Goal: Communication & Community: Answer question/provide support

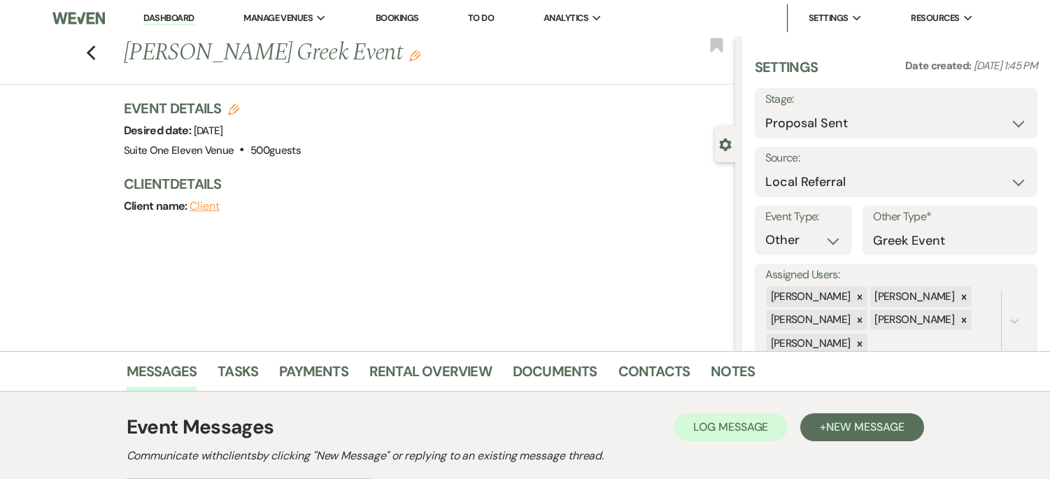
select select "6"
select select "20"
select select "13"
click at [97, 44] on button "Previous" at bounding box center [91, 52] width 10 height 20
select select "6"
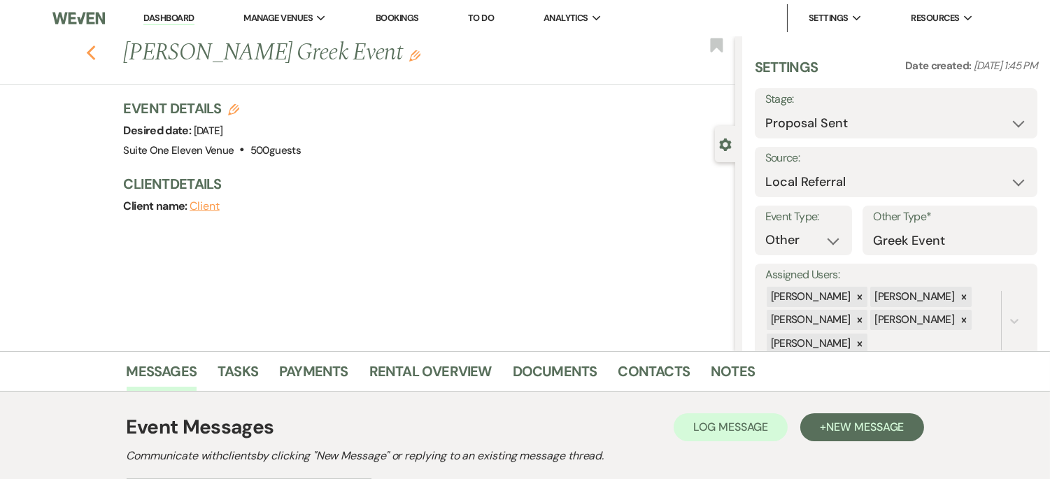
select select "6"
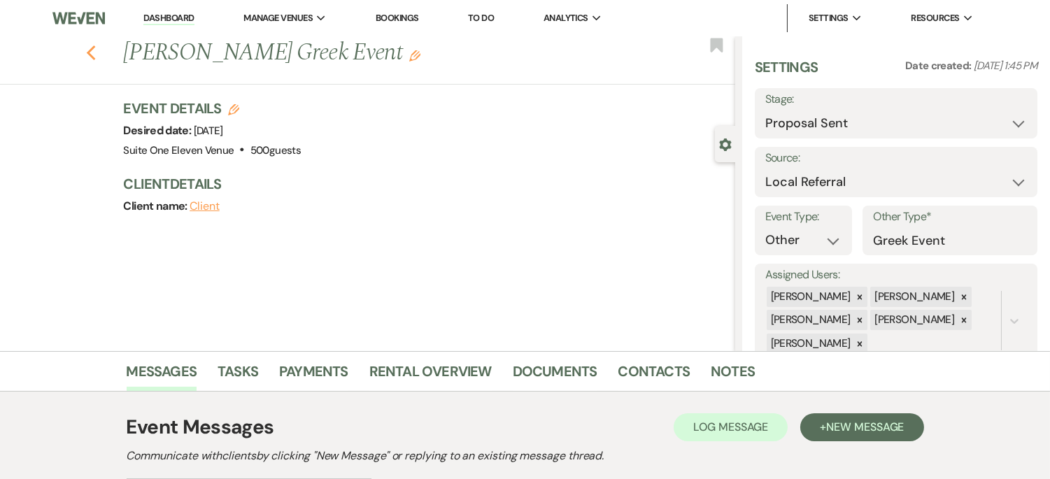
select select "6"
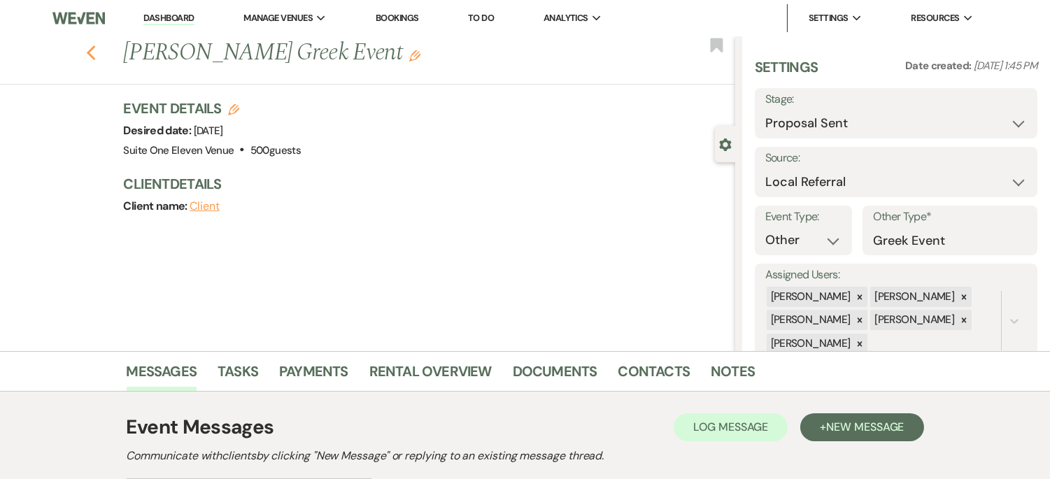
select select "6"
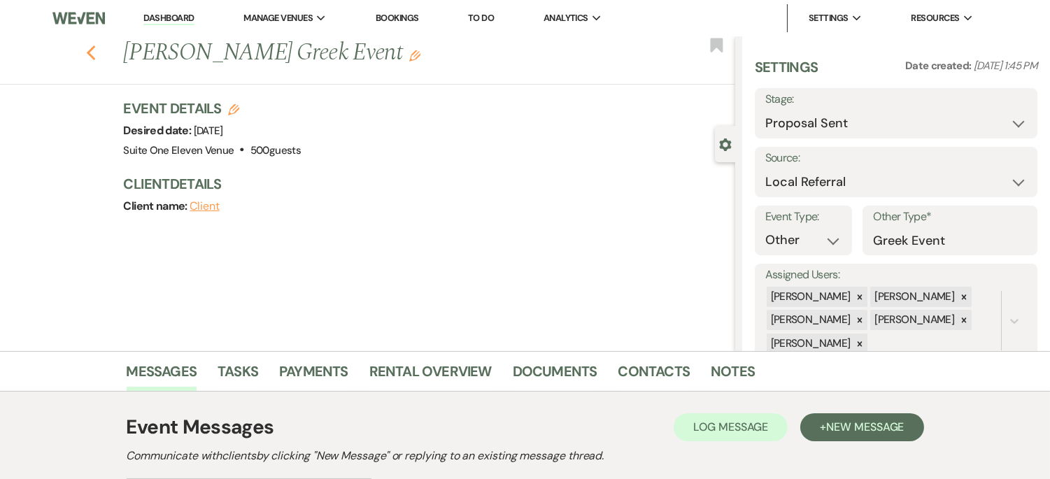
select select "6"
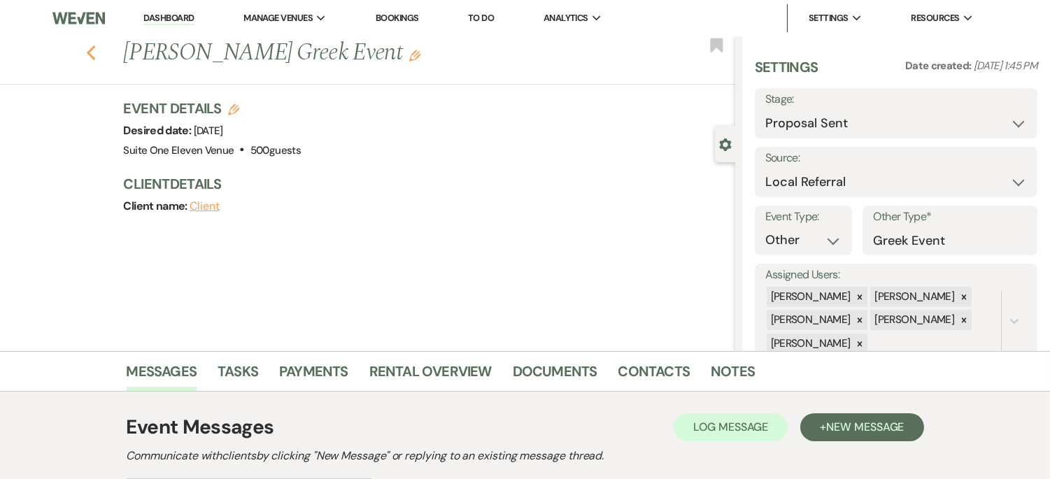
select select "6"
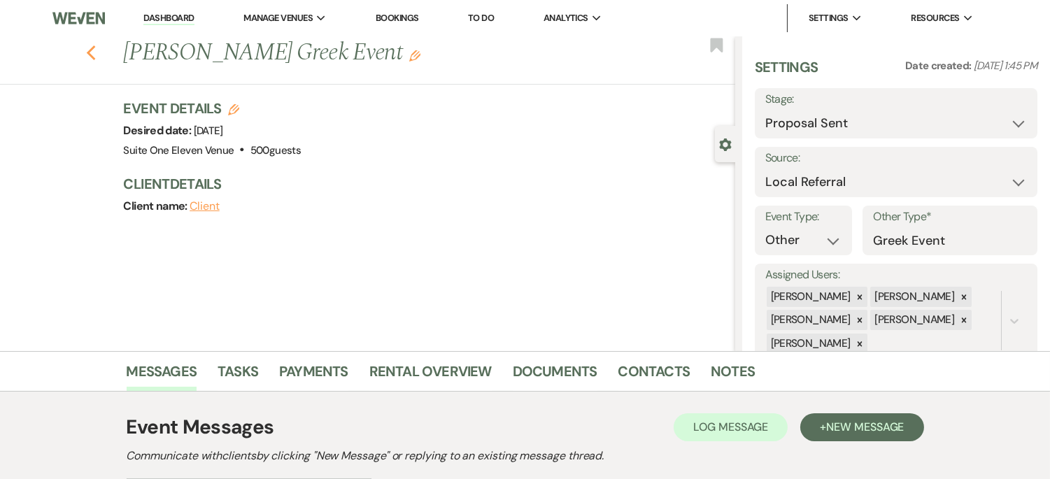
select select "6"
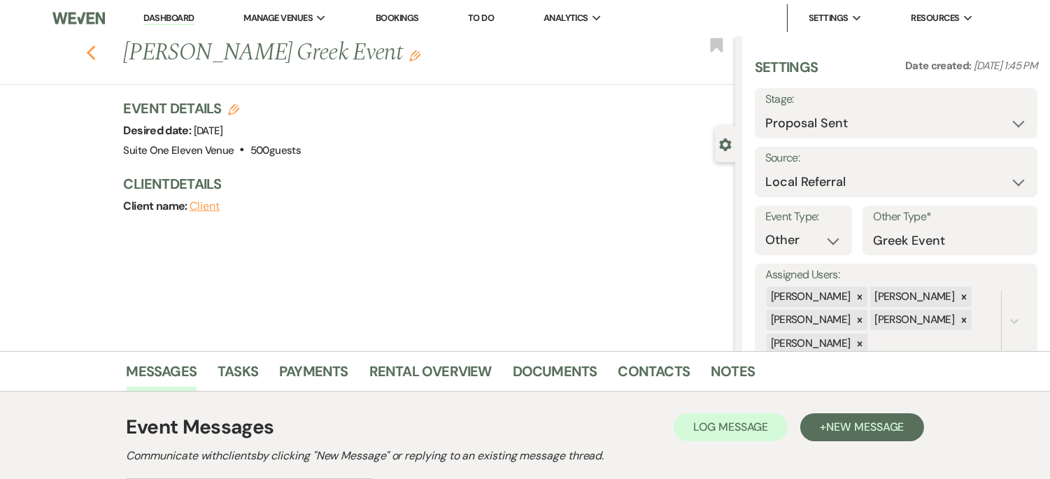
select select "6"
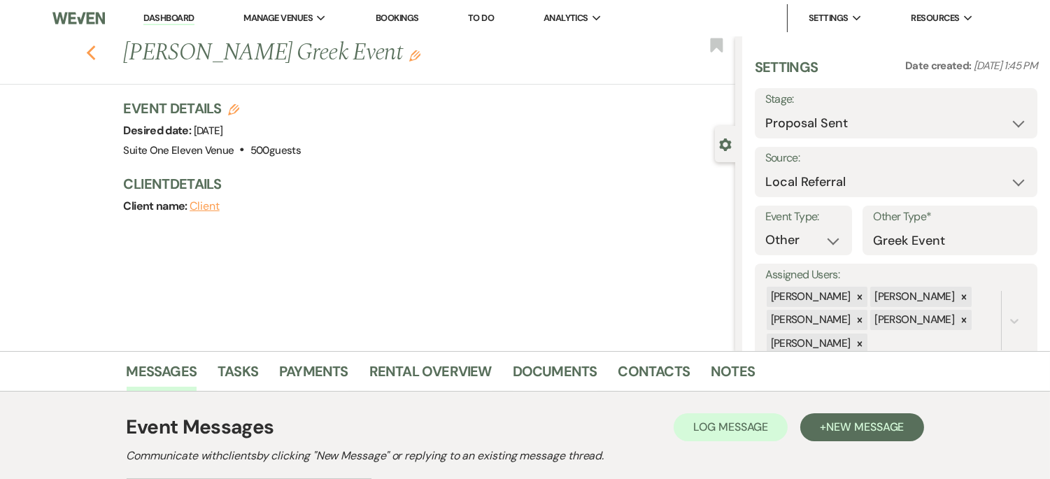
select select "6"
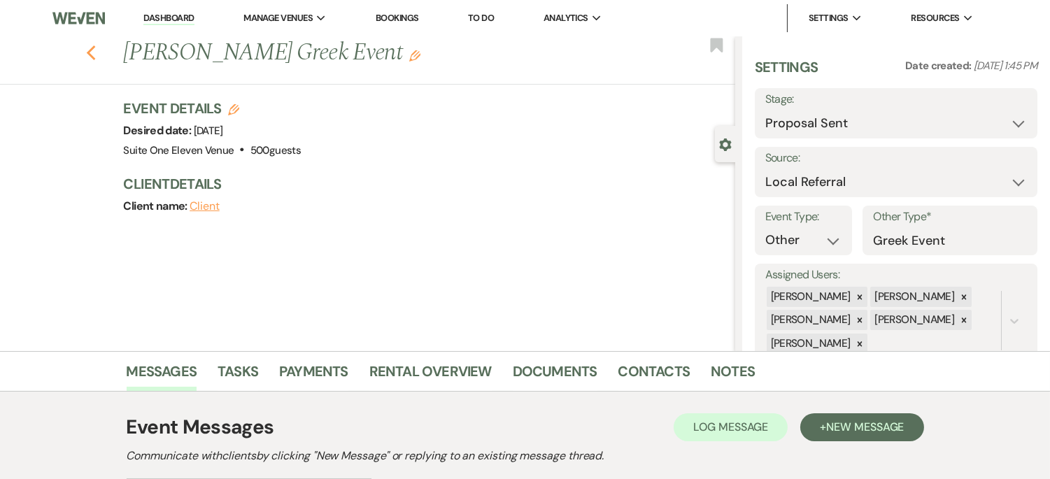
select select "6"
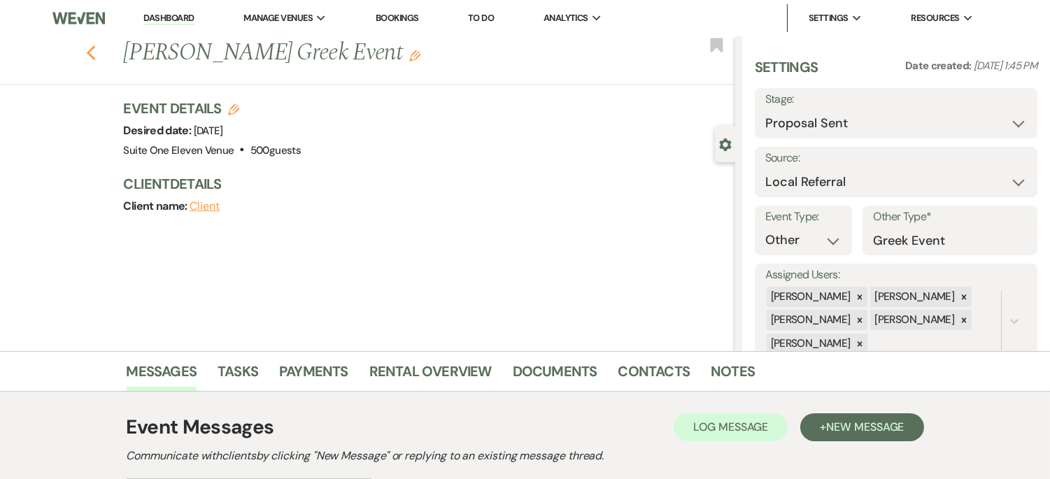
select select "6"
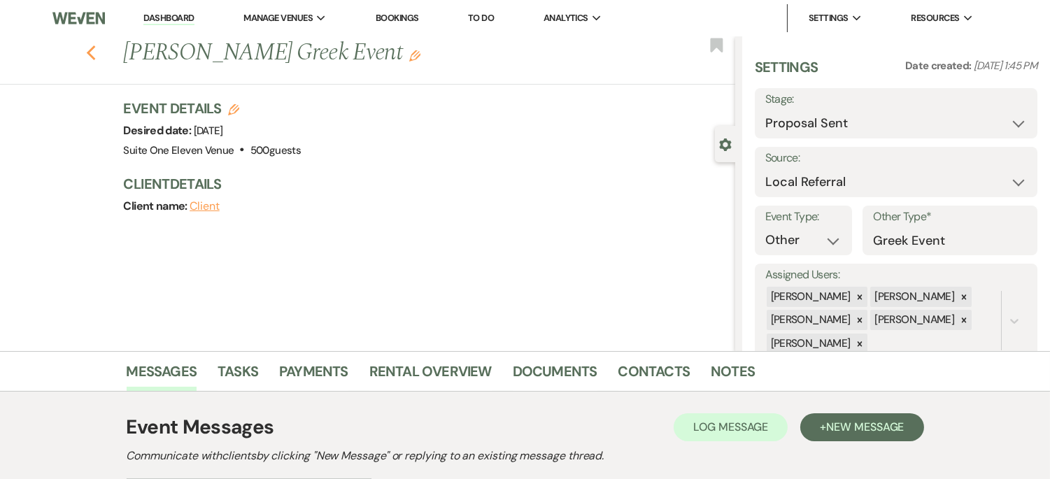
select select "6"
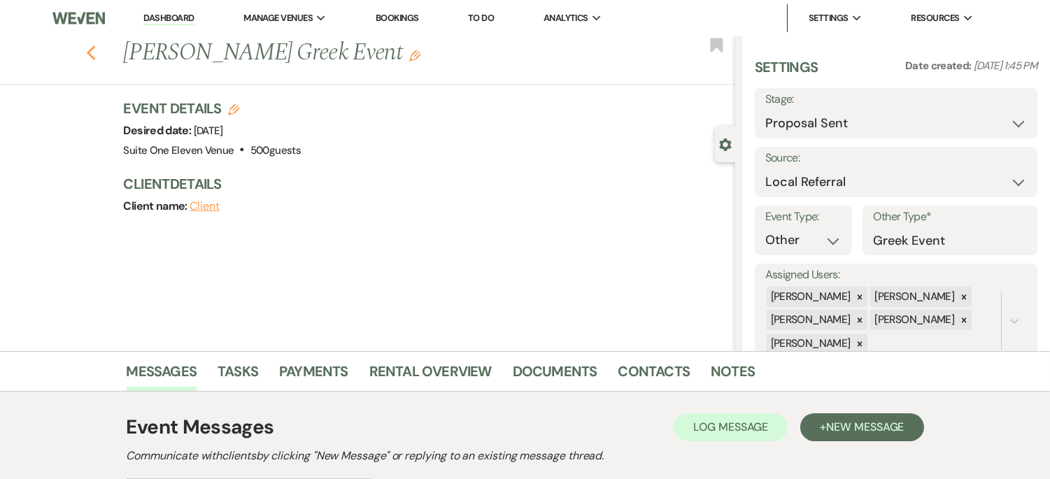
select select "6"
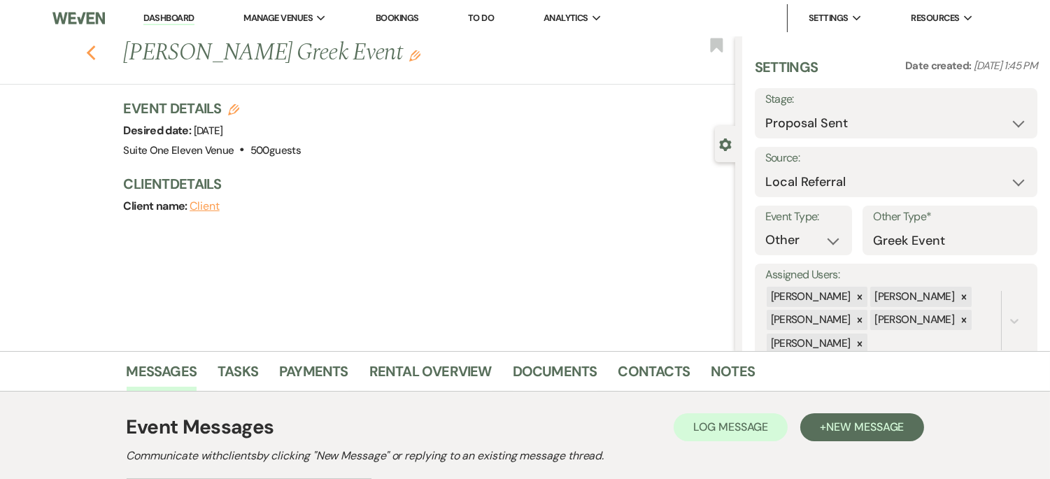
select select "6"
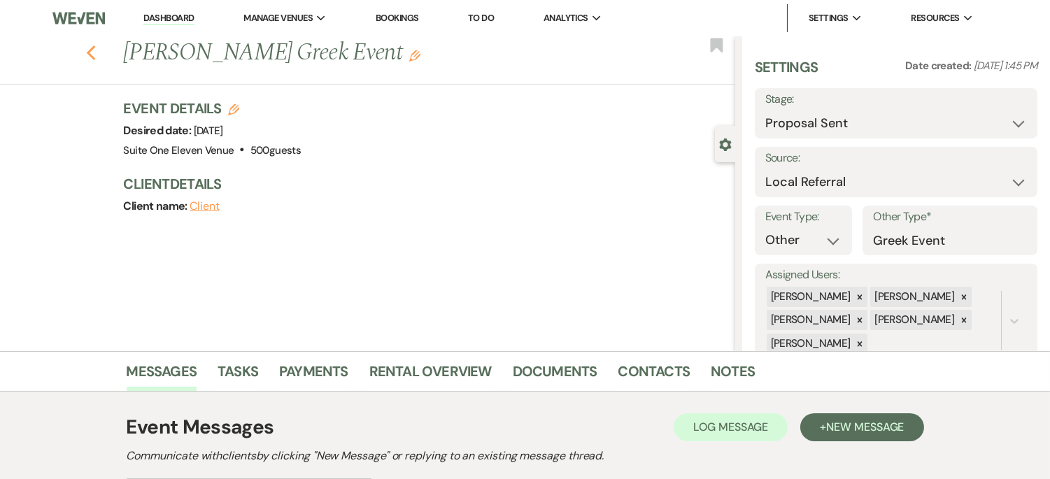
select select "6"
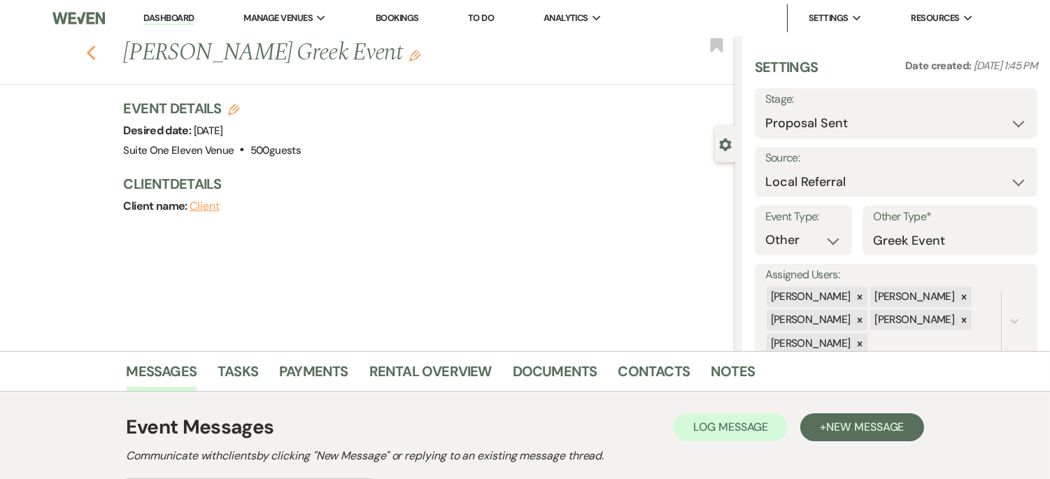
select select "6"
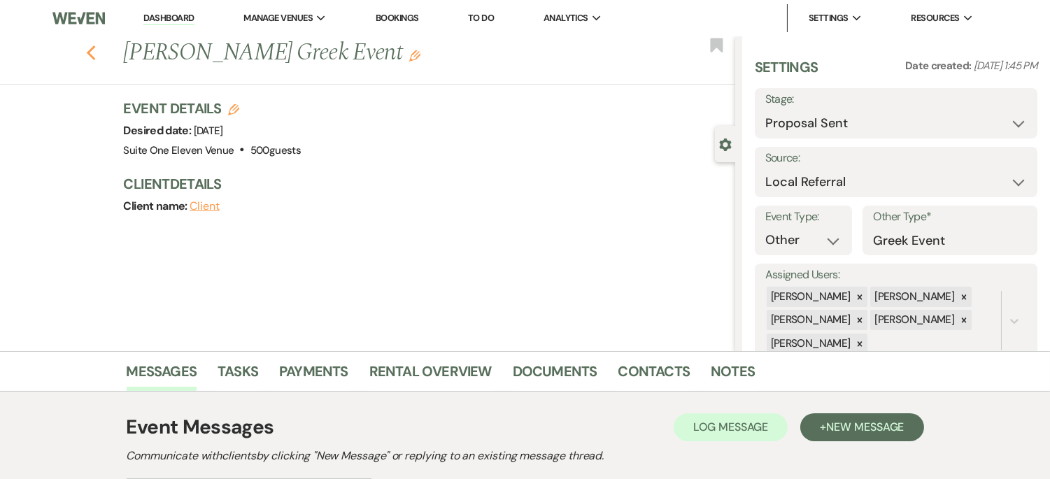
select select "6"
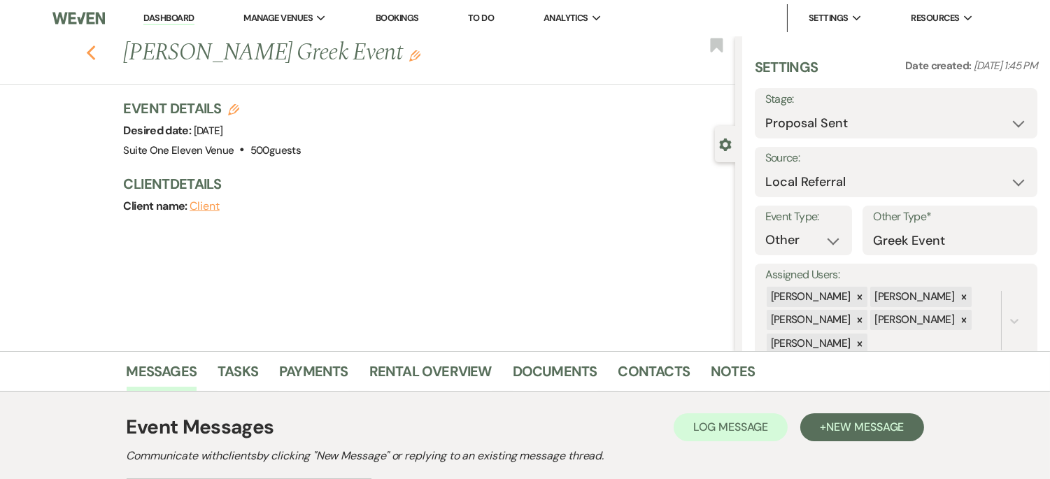
select select "6"
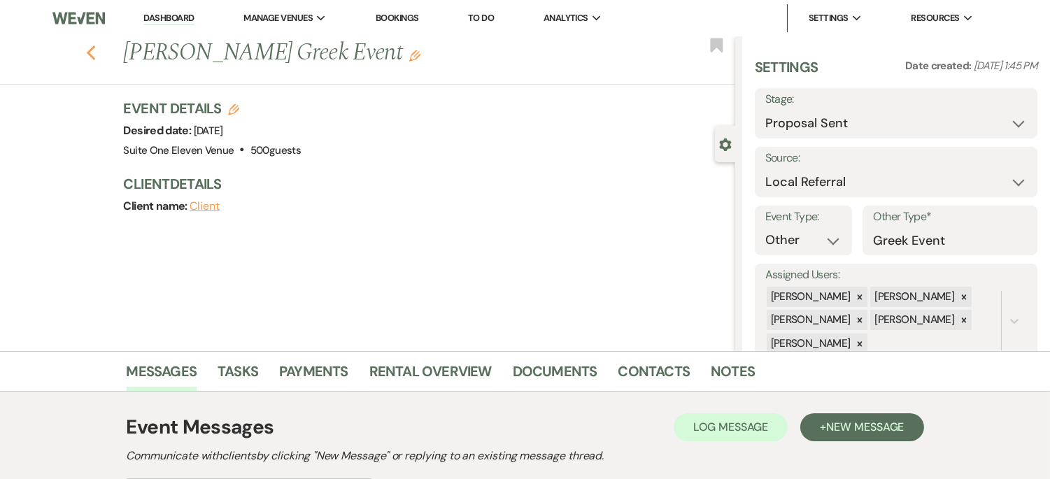
select select "6"
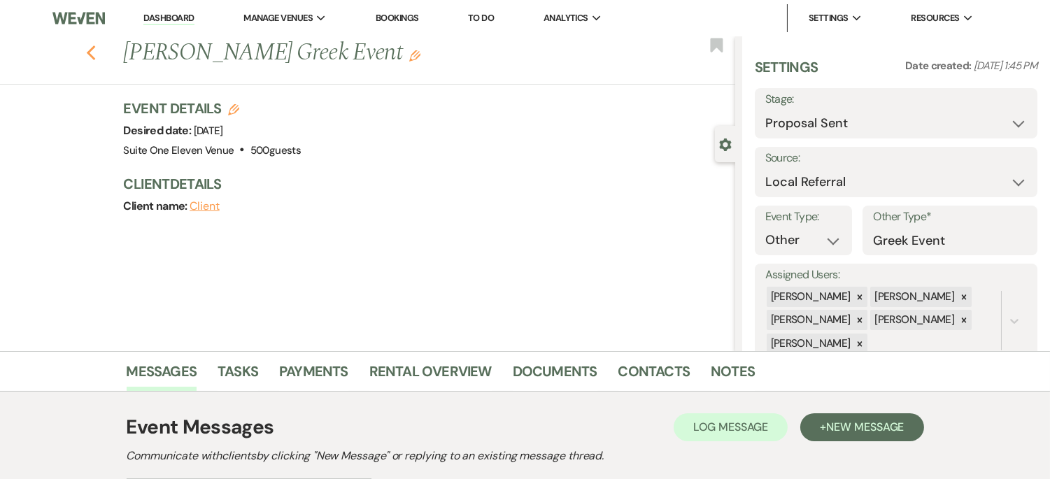
select select "6"
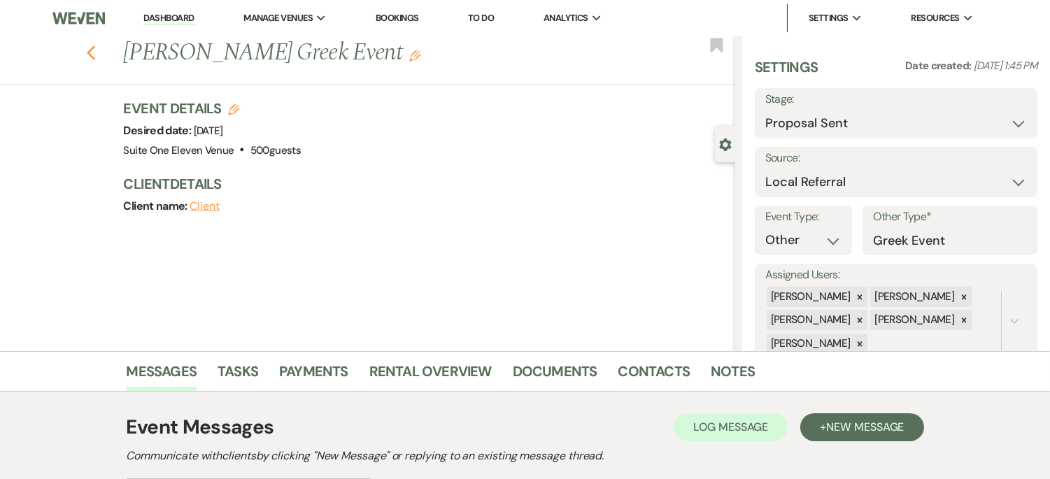
select select "6"
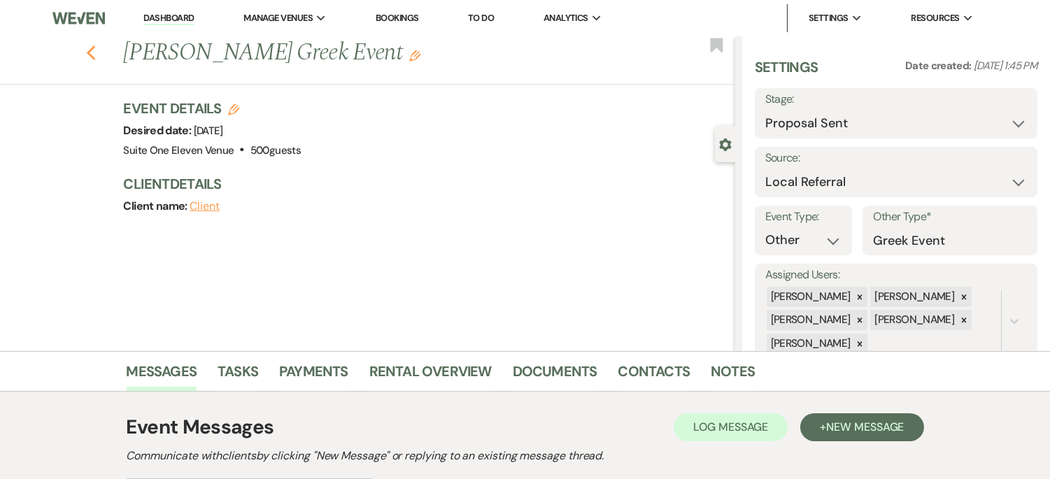
select select "6"
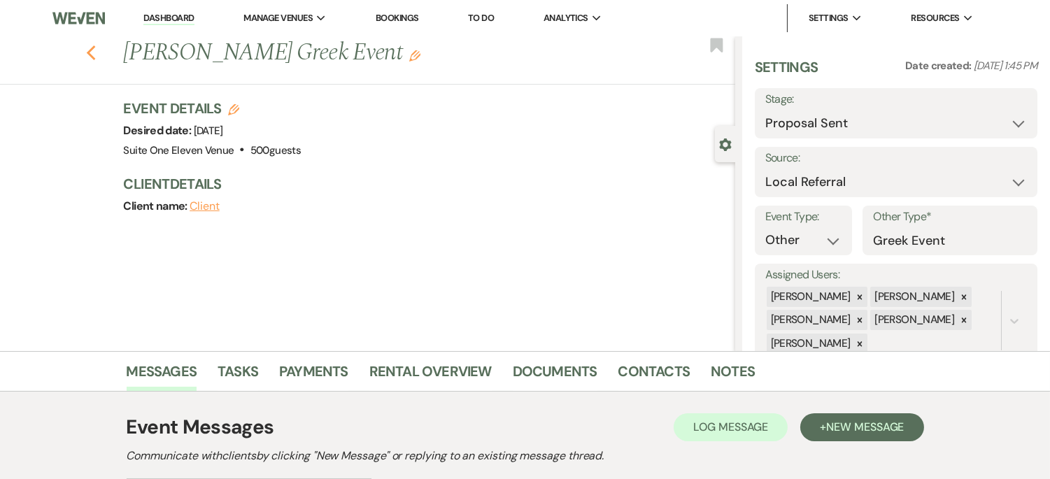
select select "6"
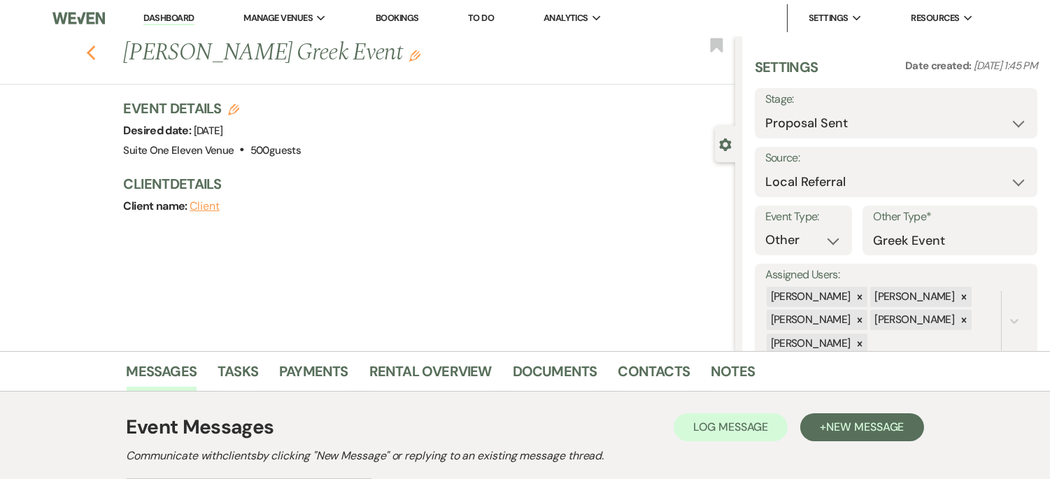
select select "6"
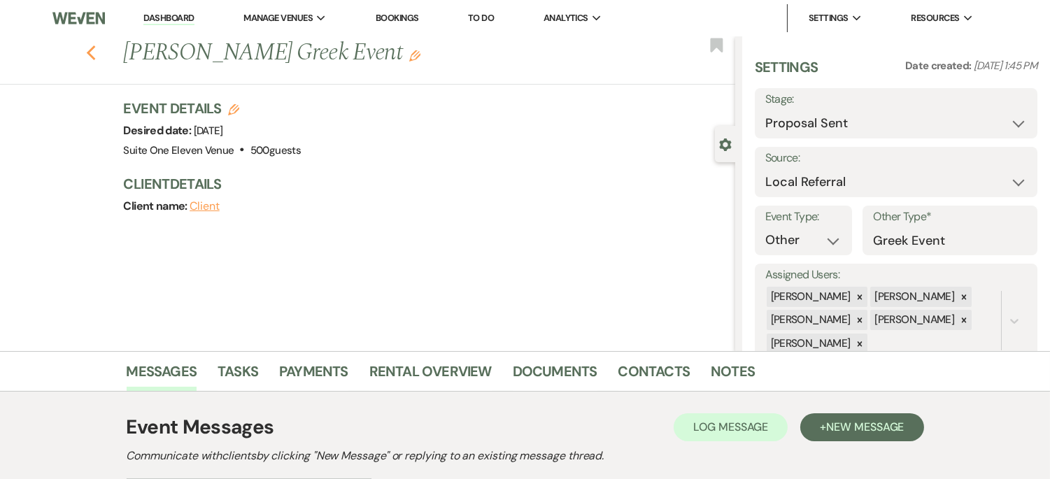
select select "6"
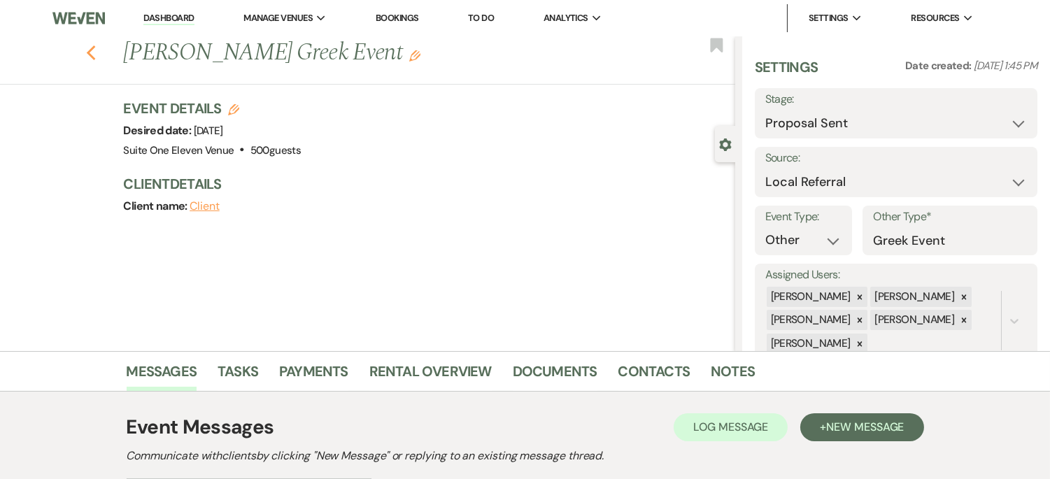
select select "6"
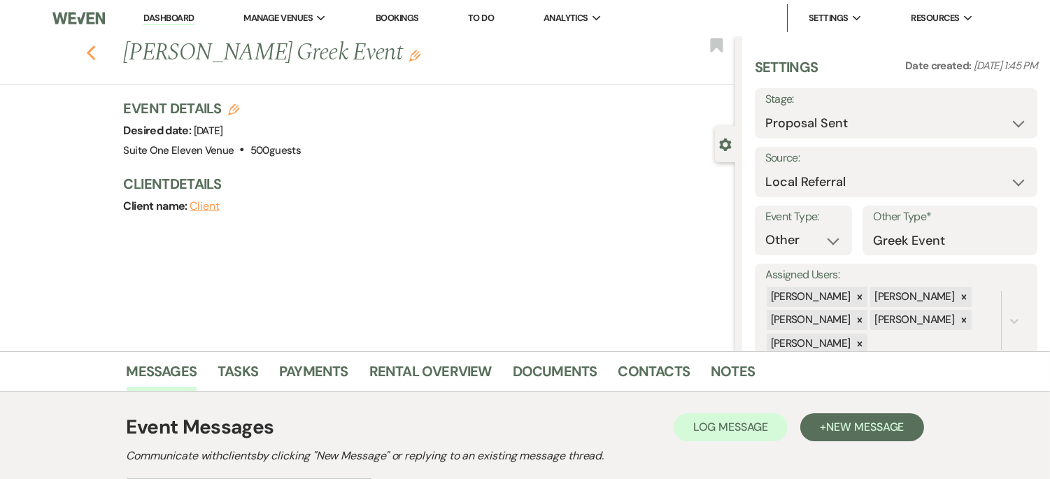
select select "6"
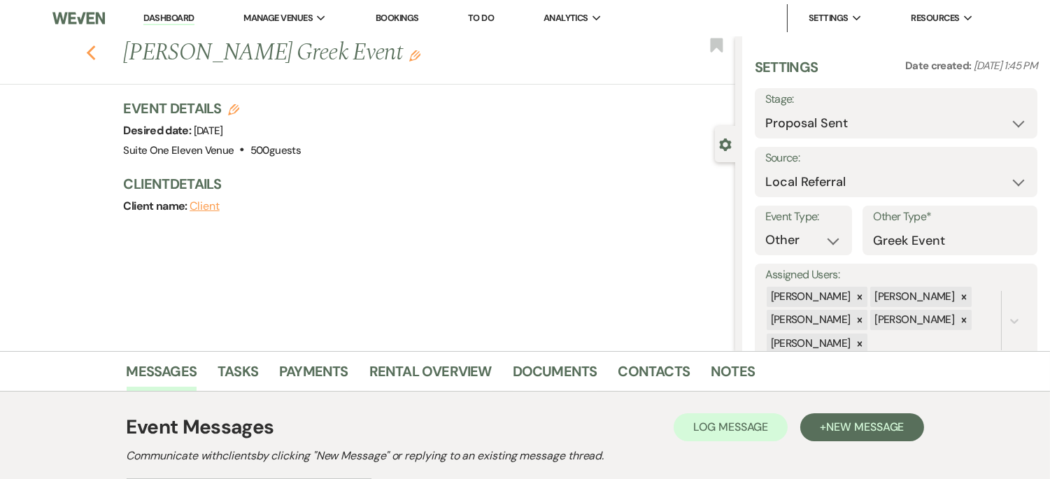
select select "6"
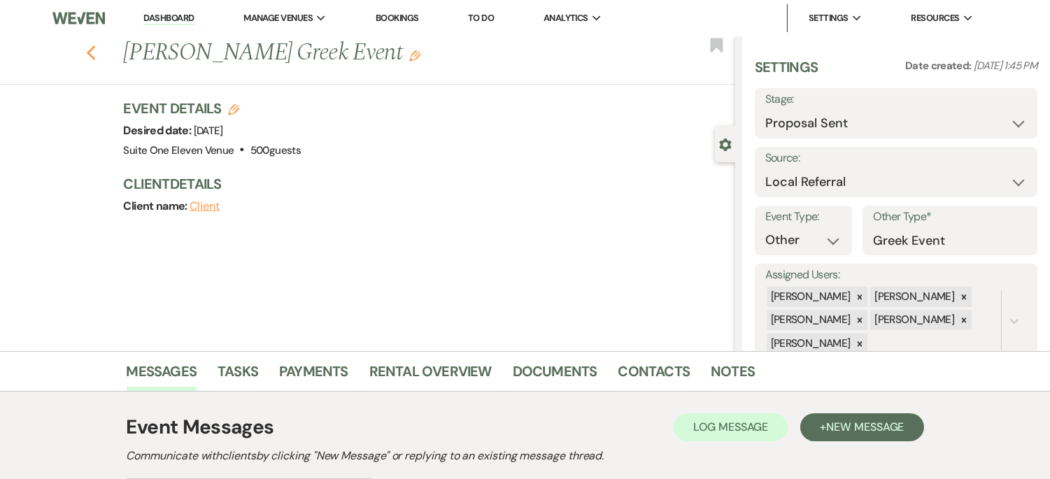
select select "6"
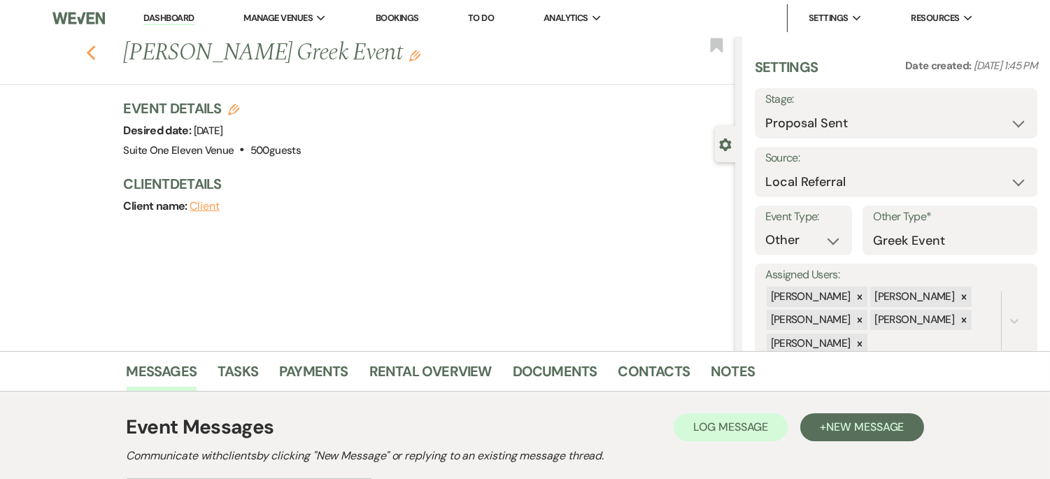
select select "6"
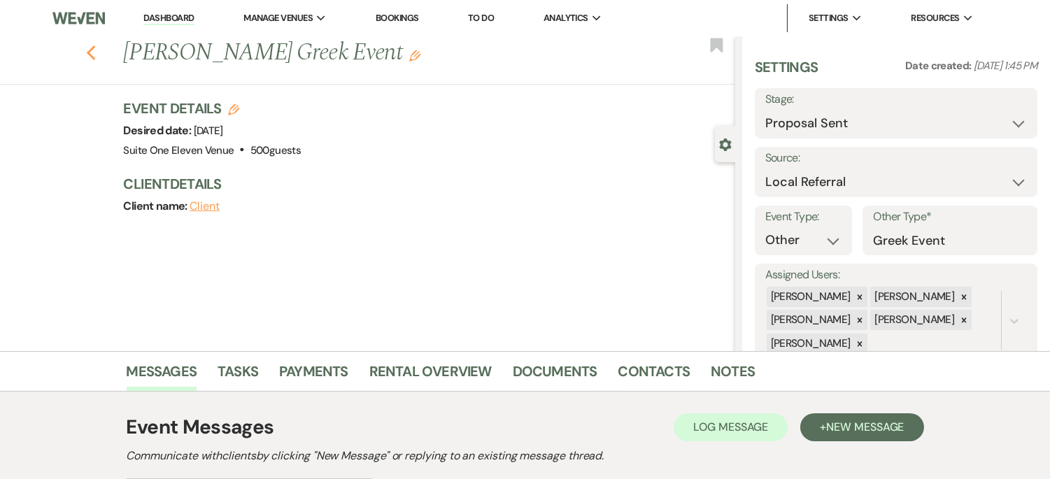
select select "6"
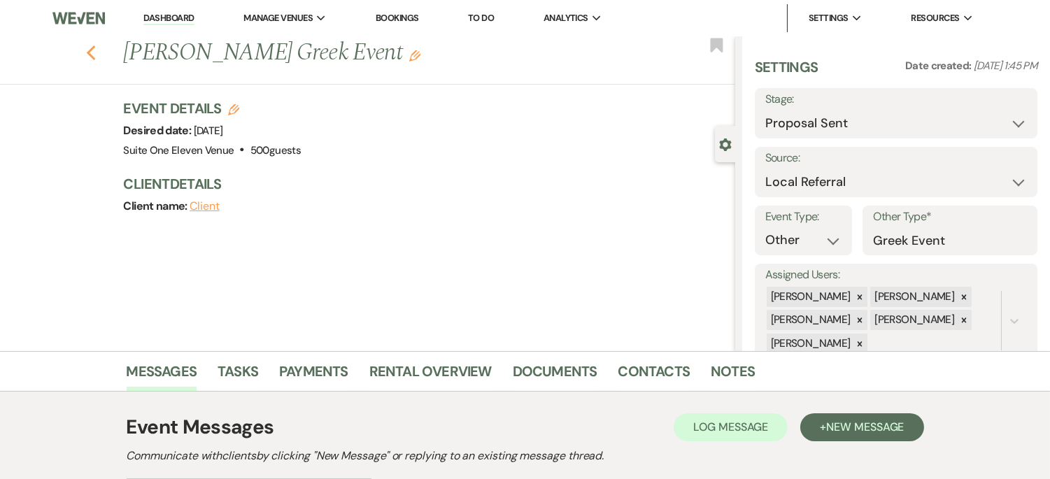
select select "6"
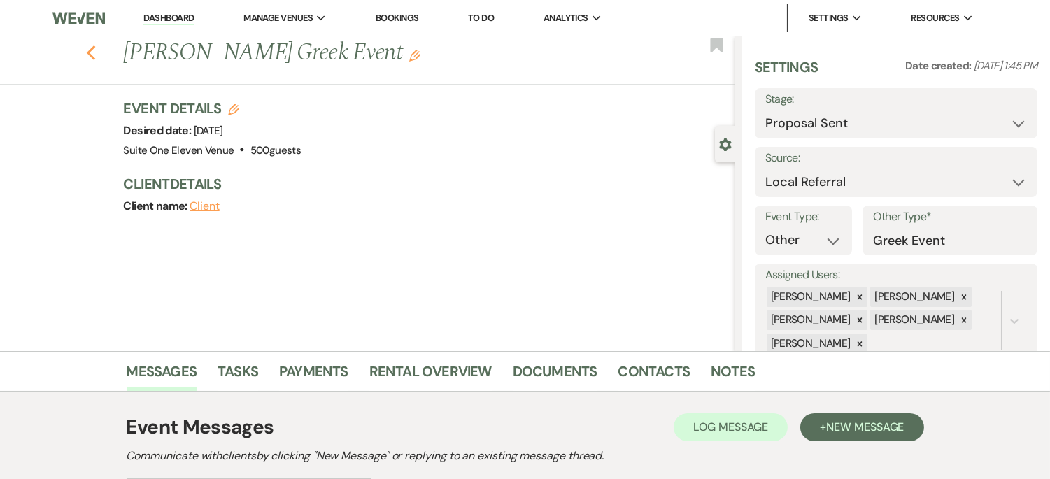
select select "6"
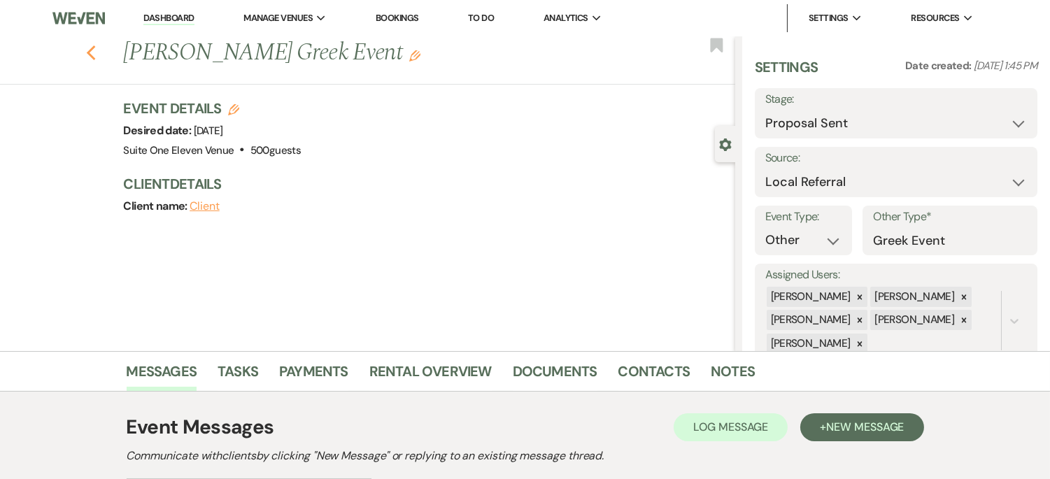
select select "6"
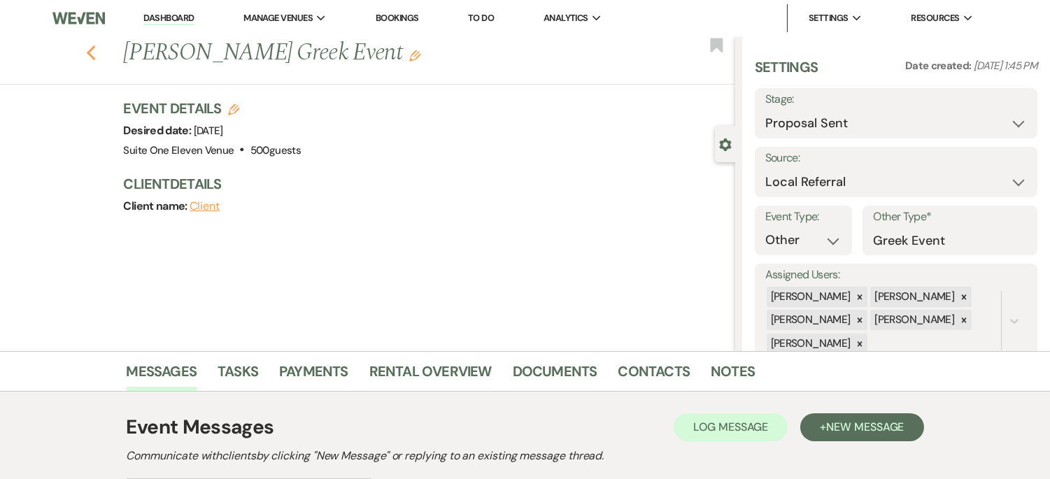
select select "6"
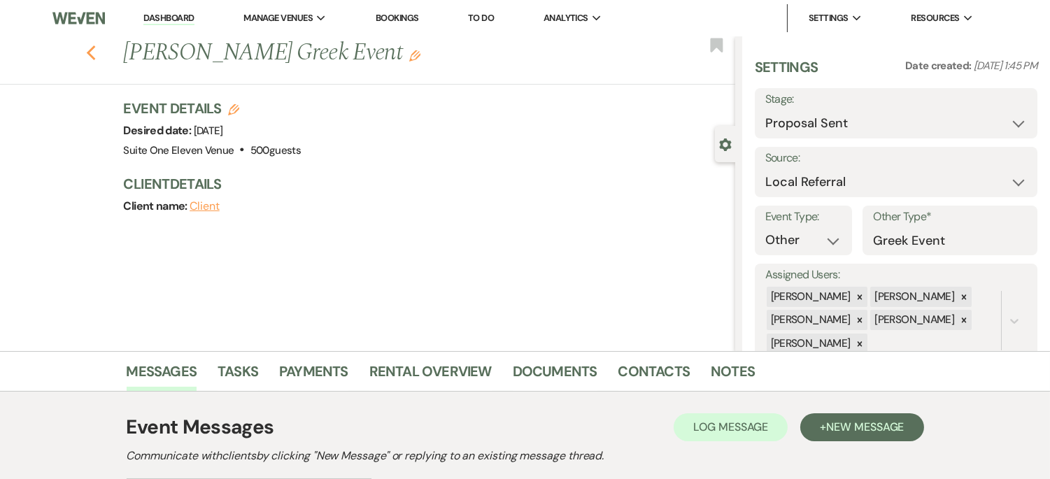
select select "6"
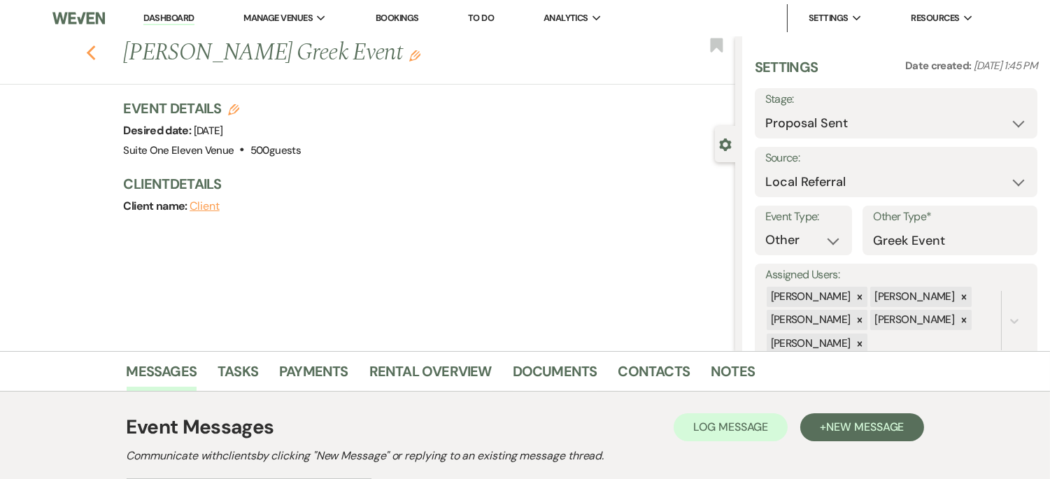
select select "6"
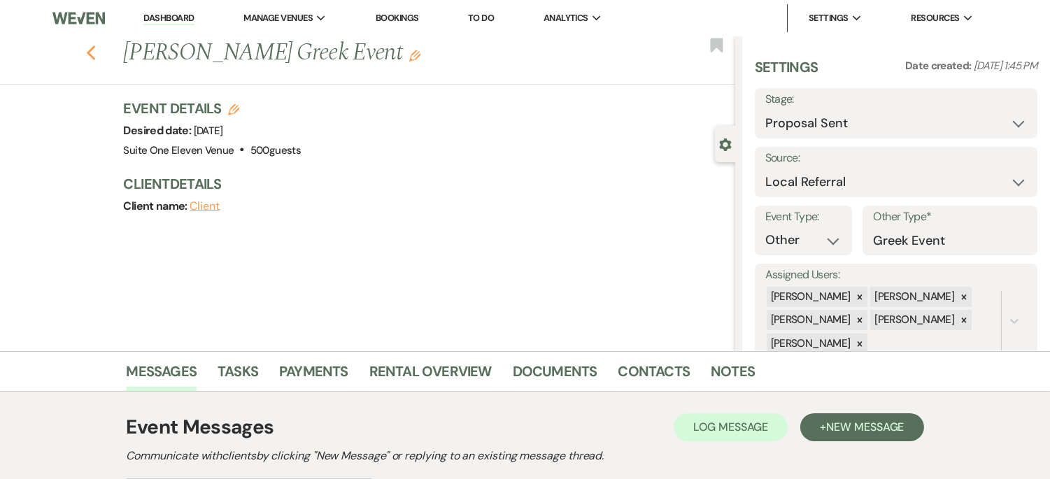
select select "6"
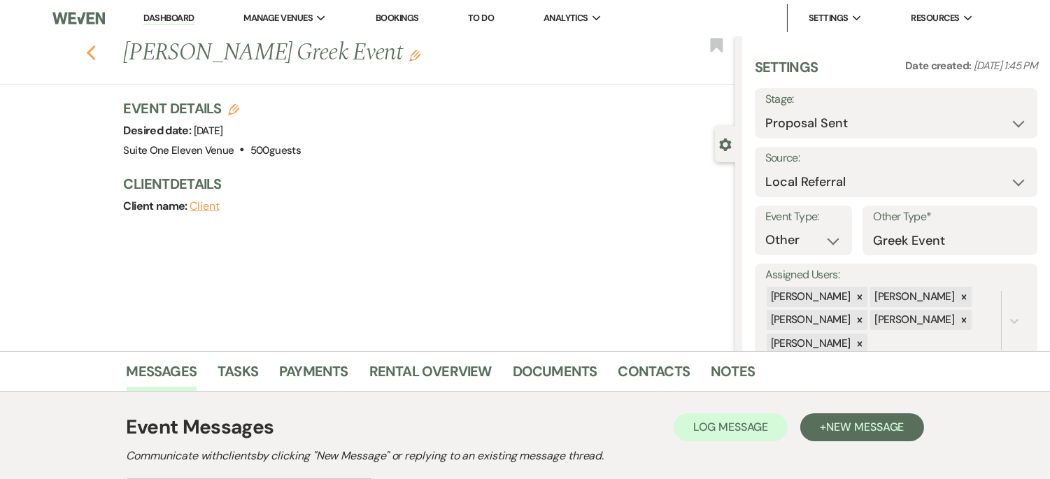
select select "6"
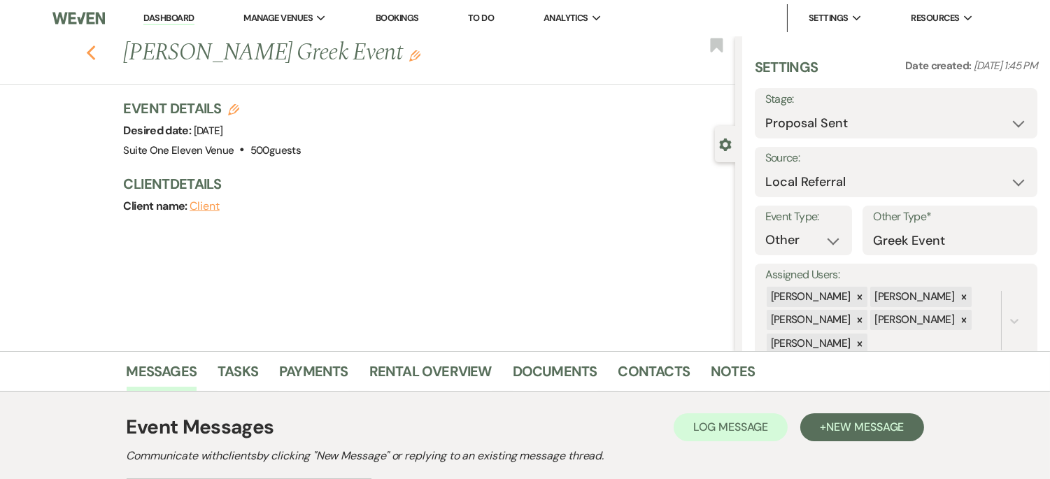
select select "6"
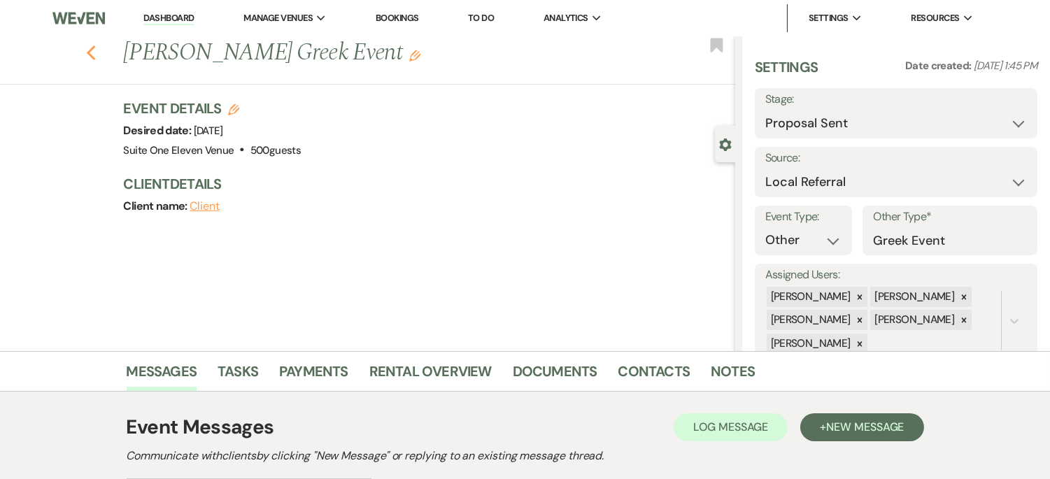
select select "6"
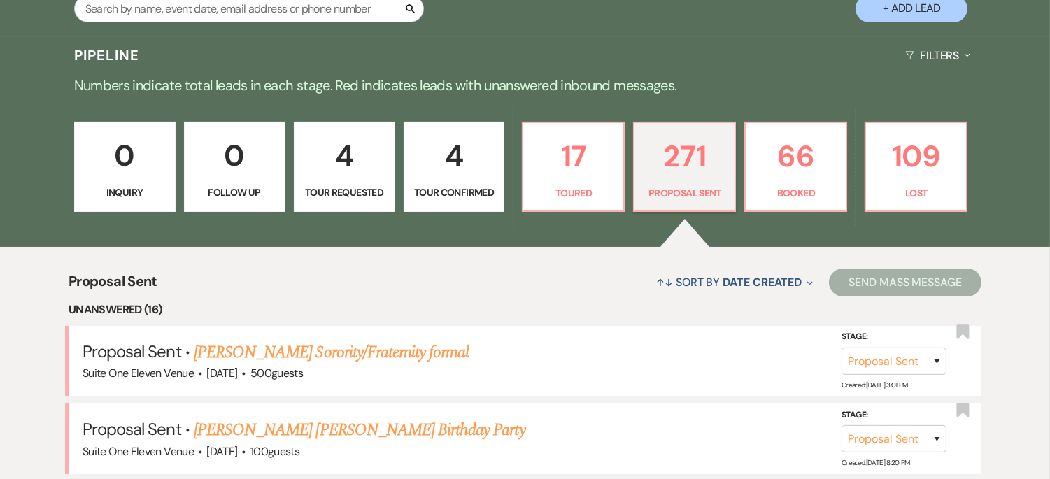
scroll to position [288, 0]
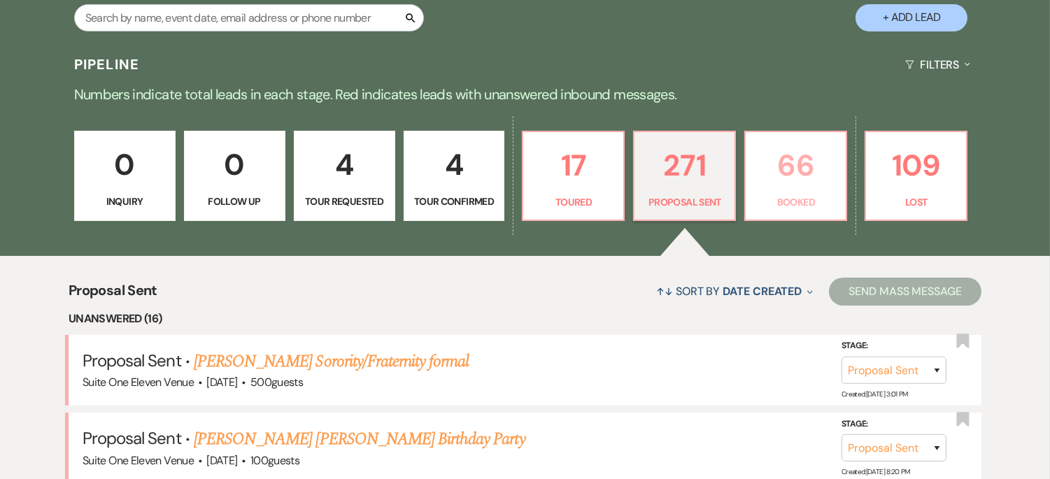
click at [805, 171] on p "66" at bounding box center [795, 165] width 83 height 47
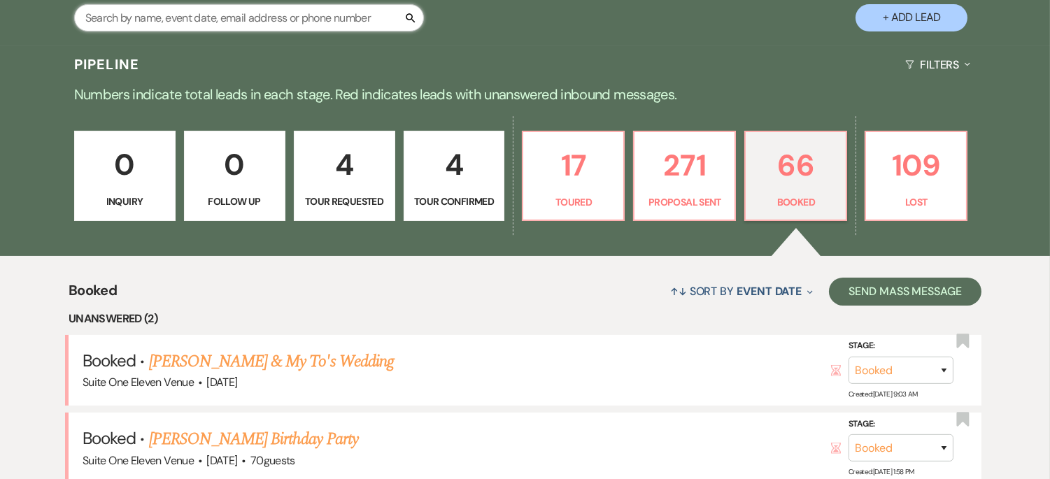
click at [188, 16] on input "text" at bounding box center [249, 17] width 350 height 27
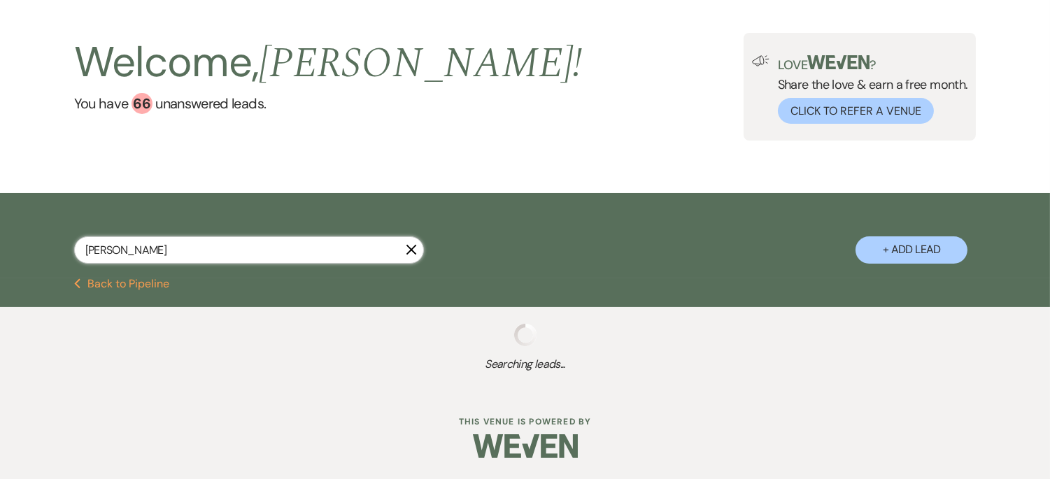
scroll to position [92, 0]
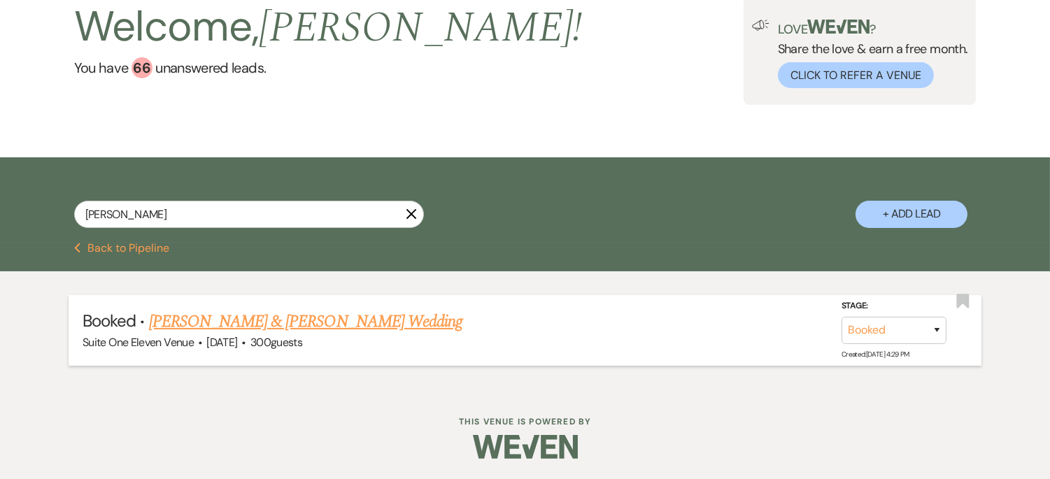
click at [247, 327] on link "[PERSON_NAME] & [PERSON_NAME] Wedding" at bounding box center [306, 321] width 314 height 25
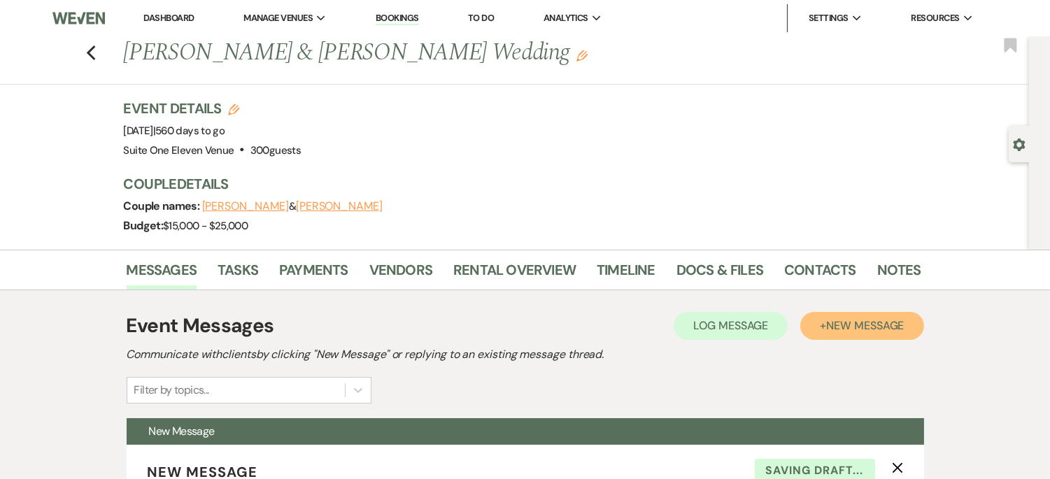
click at [869, 322] on span "New Message" at bounding box center [865, 325] width 78 height 15
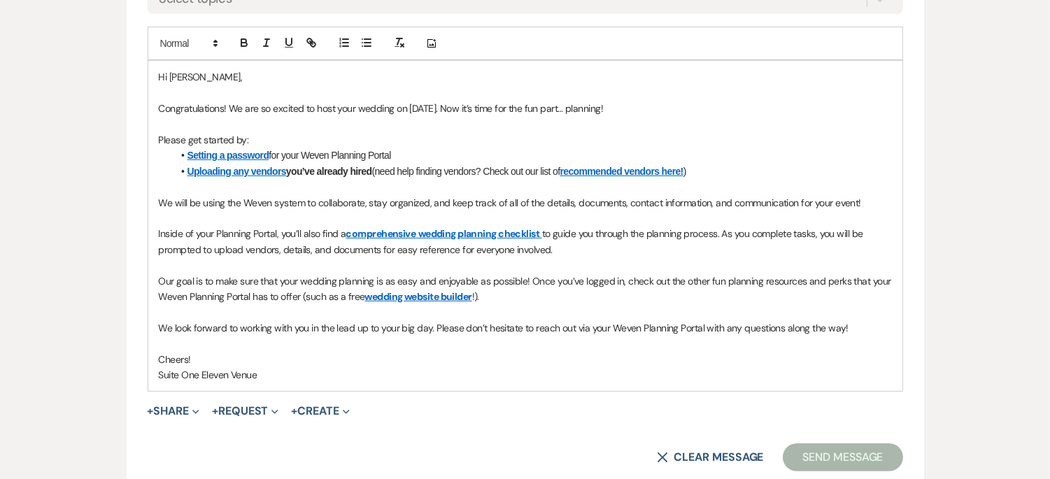
scroll to position [731, 0]
click at [157, 106] on div "Hi [PERSON_NAME], Congratulations! We are so excited to host your wedding on [D…" at bounding box center [525, 227] width 754 height 330
click at [864, 329] on p "We look forward to working with you in the lead up to your big day. Please don’…" at bounding box center [525, 328] width 733 height 15
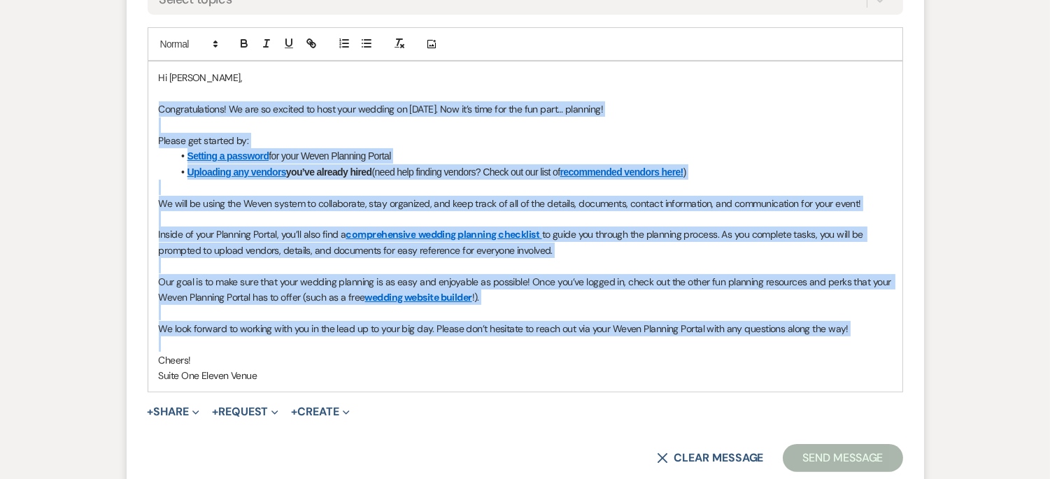
drag, startPoint x: 153, startPoint y: 108, endPoint x: 843, endPoint y: 348, distance: 730.6
click at [843, 348] on div "Hi [PERSON_NAME], Congratulations! We are so excited to host your wedding on [D…" at bounding box center [525, 227] width 754 height 330
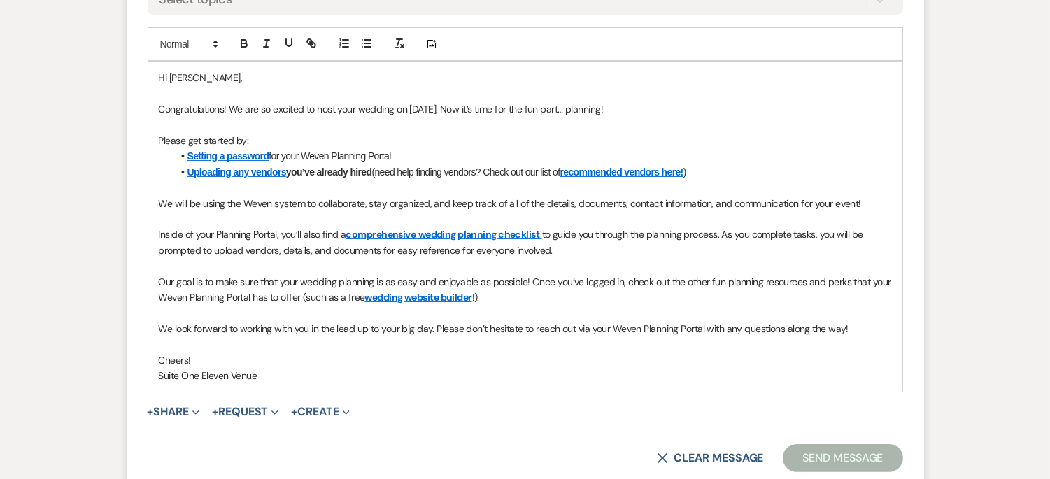
scroll to position [683, 0]
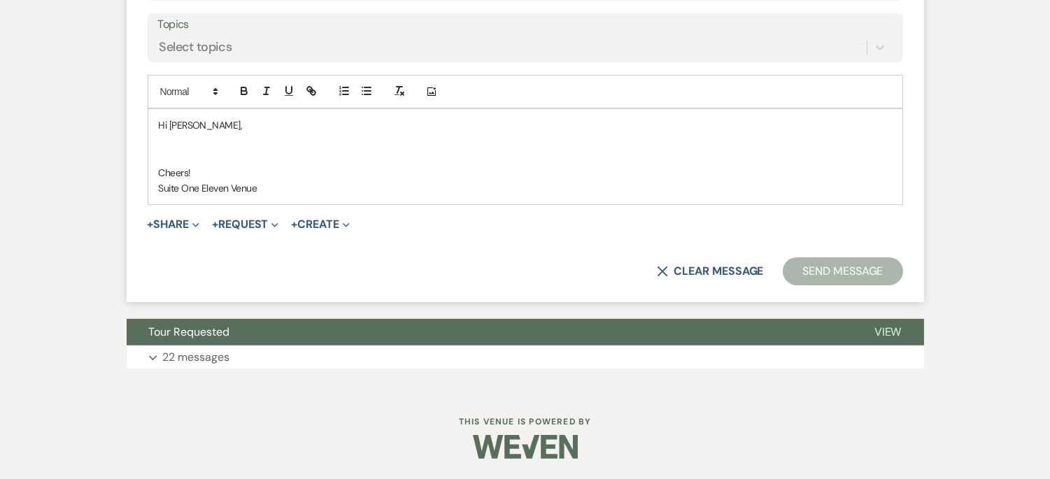
click at [195, 171] on p "Cheers!" at bounding box center [525, 172] width 733 height 15
click at [220, 155] on p at bounding box center [525, 156] width 733 height 15
click at [232, 170] on p "Thank you for" at bounding box center [525, 172] width 733 height 15
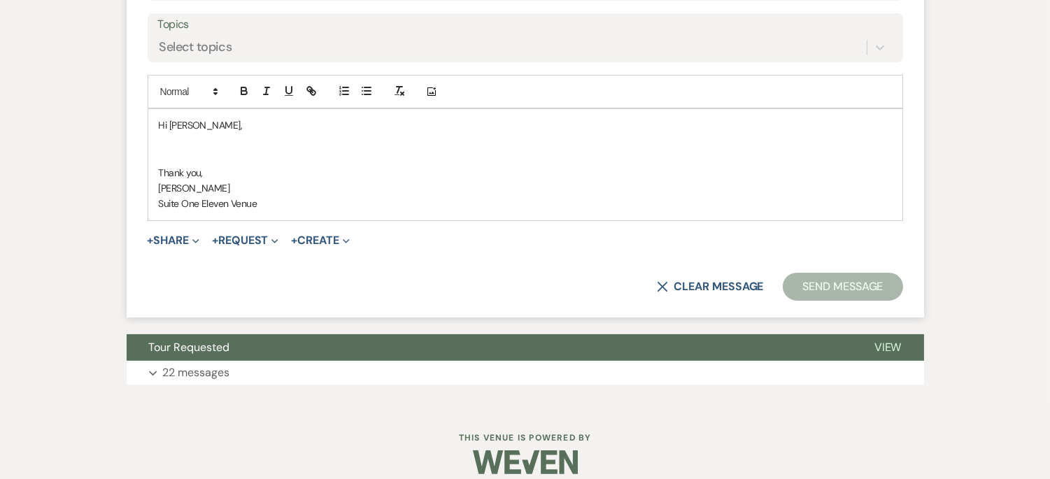
click at [161, 143] on p at bounding box center [525, 141] width 733 height 15
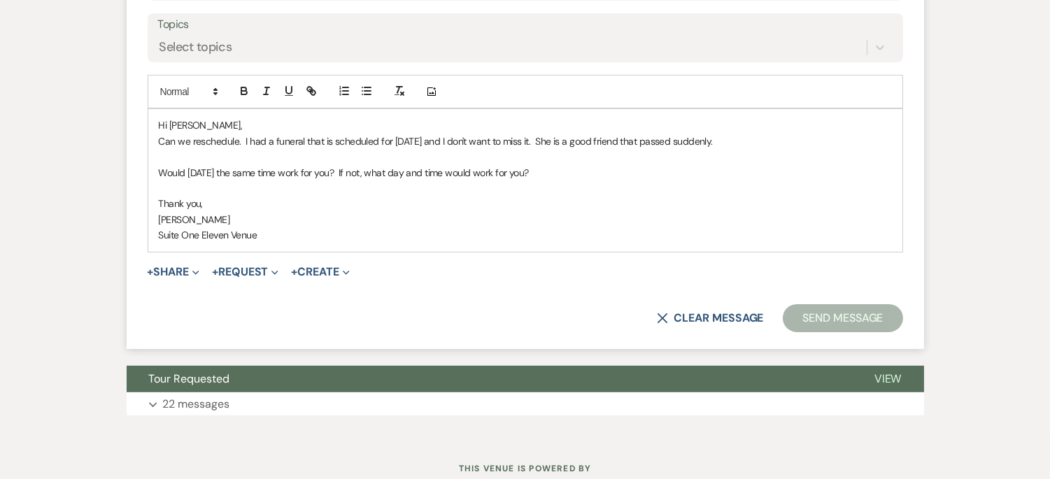
click at [805, 319] on button "Send Message" at bounding box center [843, 318] width 120 height 28
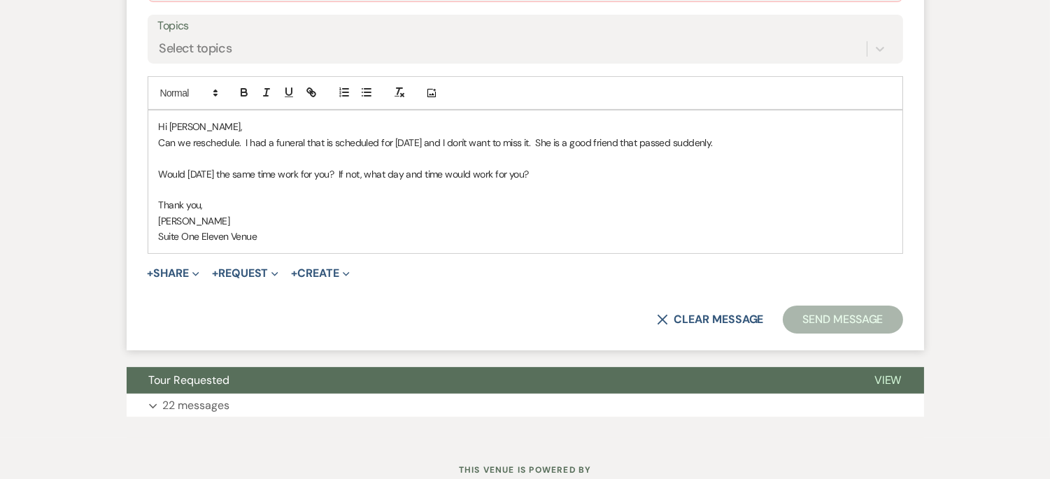
scroll to position [684, 0]
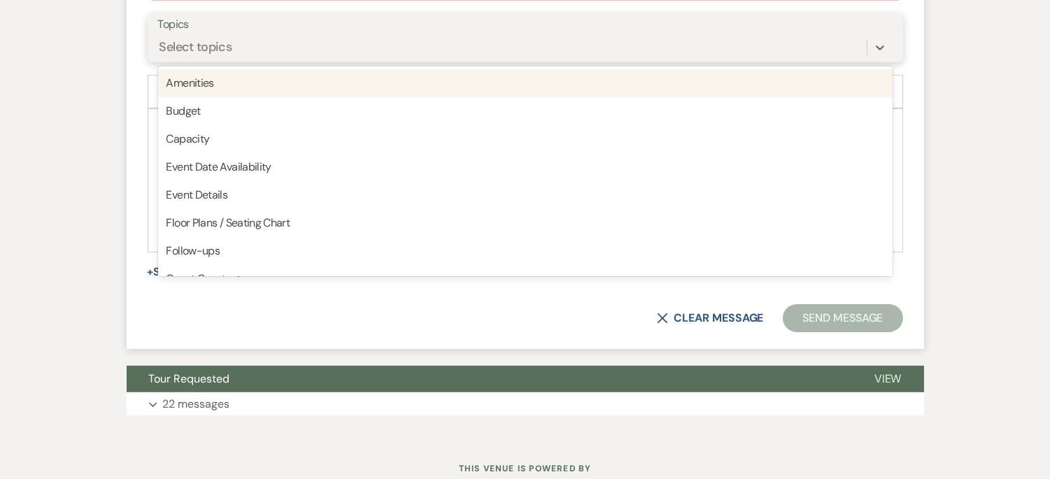
click at [293, 36] on div "Select topics" at bounding box center [512, 48] width 709 height 24
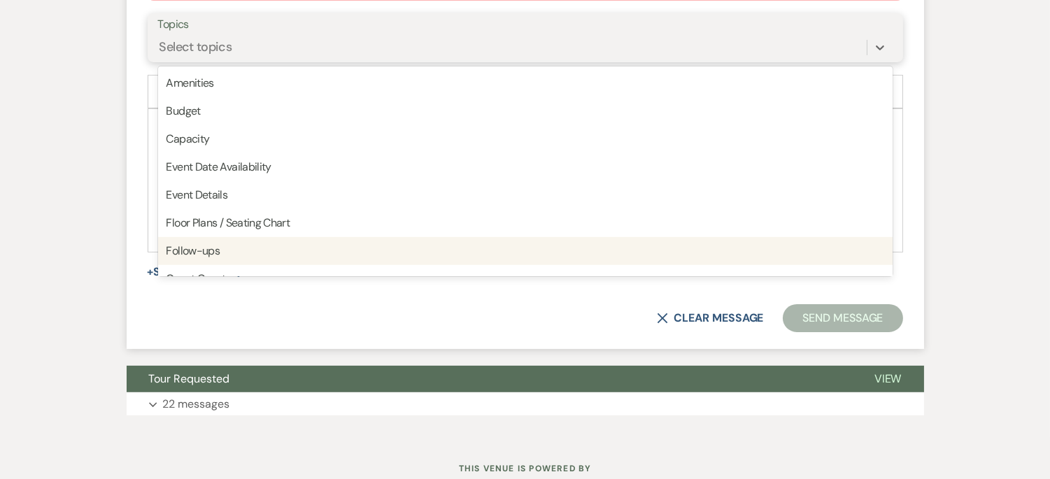
click at [221, 247] on div "Follow-ups" at bounding box center [525, 251] width 735 height 28
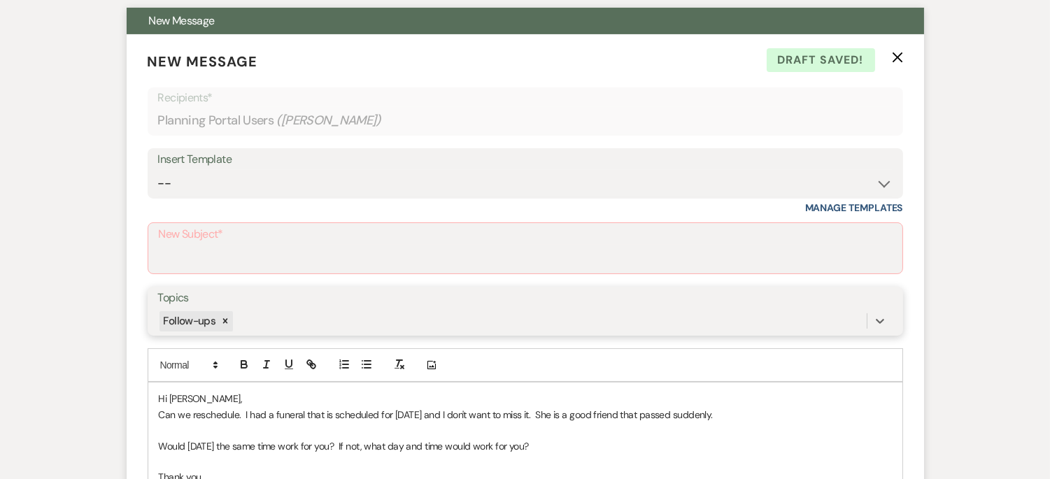
scroll to position [414, 0]
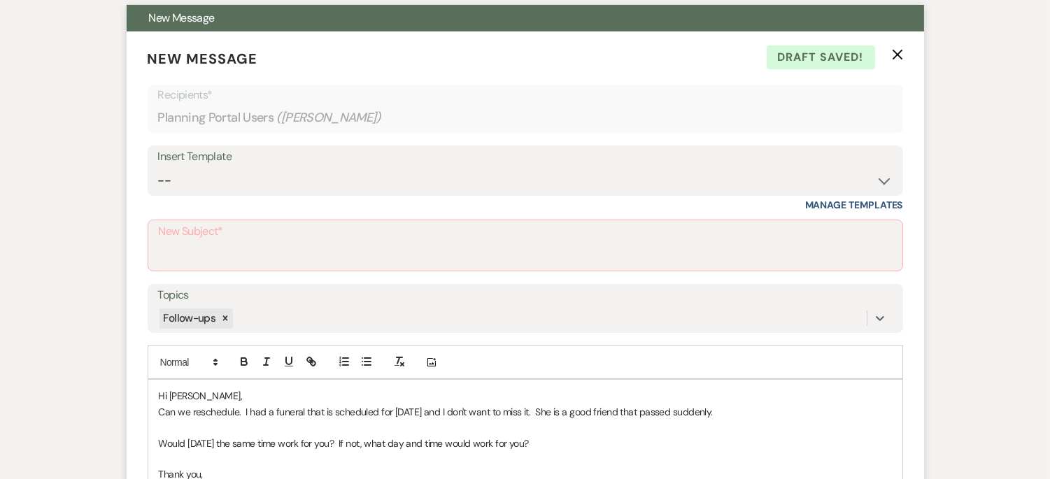
click at [518, 235] on label "New Subject*" at bounding box center [525, 232] width 733 height 20
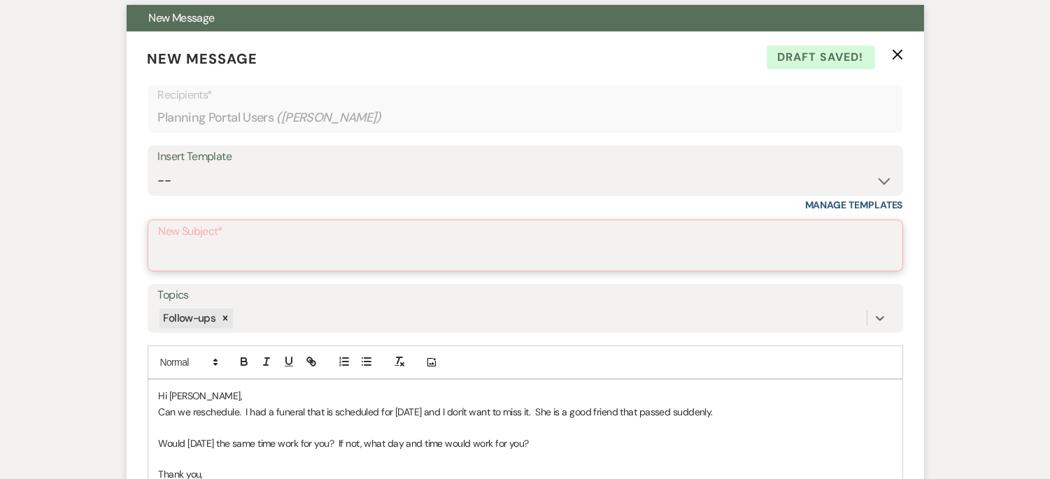
click at [518, 242] on input "New Subject*" at bounding box center [525, 255] width 733 height 27
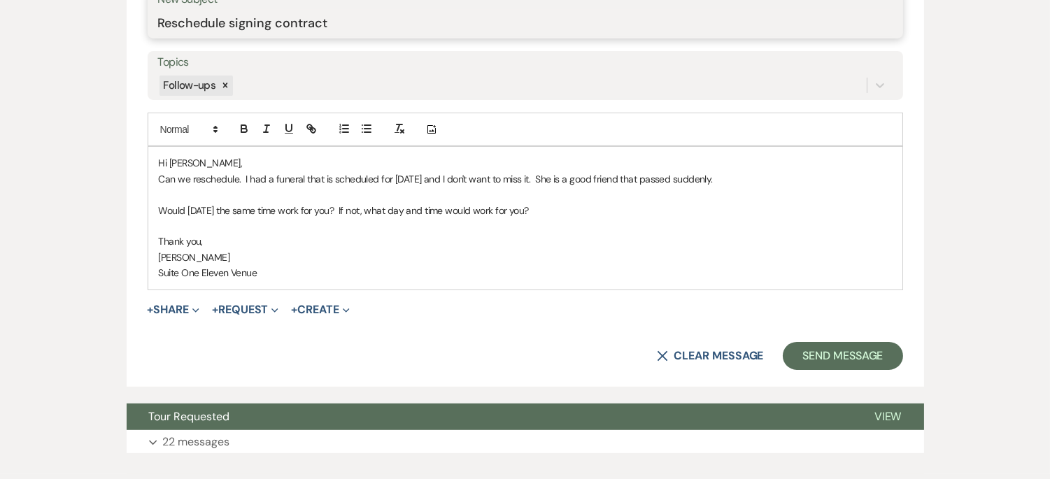
scroll to position [673, 0]
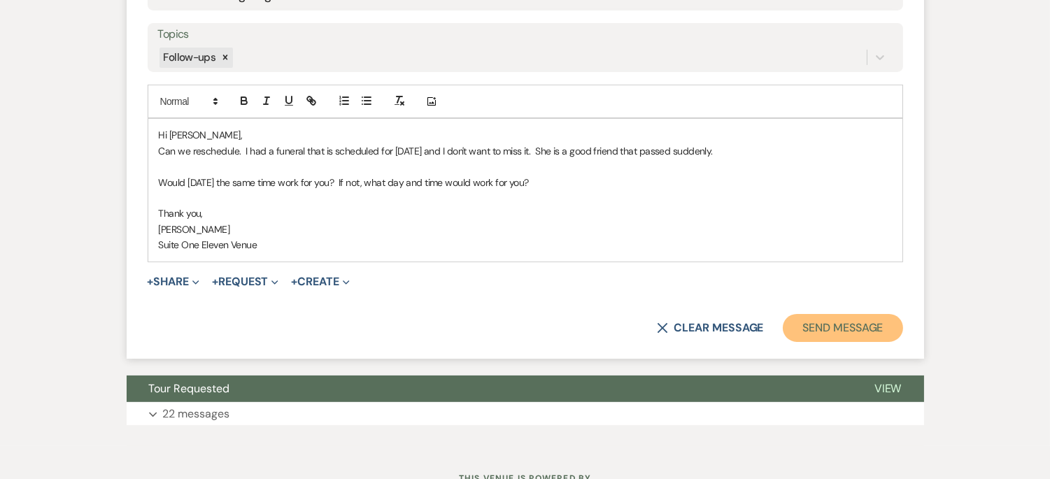
click at [845, 327] on button "Send Message" at bounding box center [843, 328] width 120 height 28
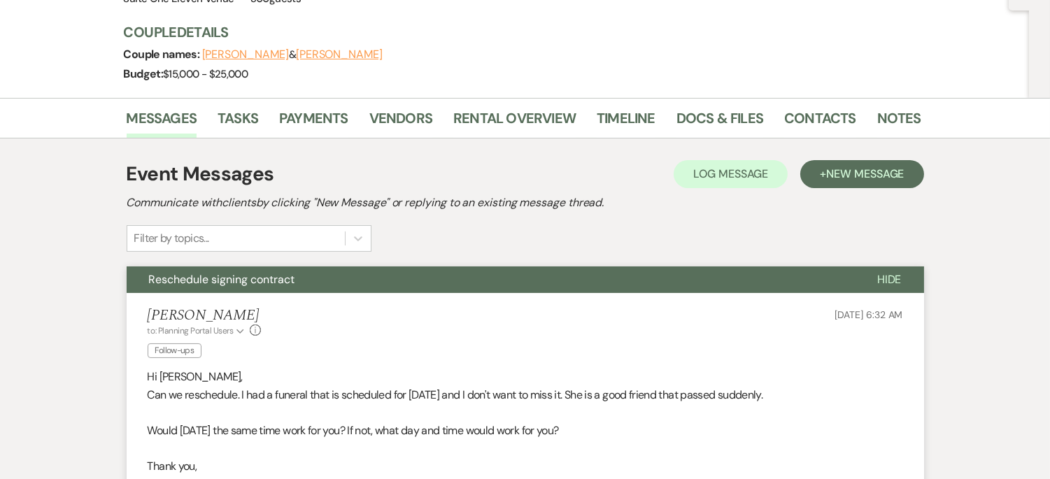
scroll to position [92, 0]
